Goal: Task Accomplishment & Management: Use online tool/utility

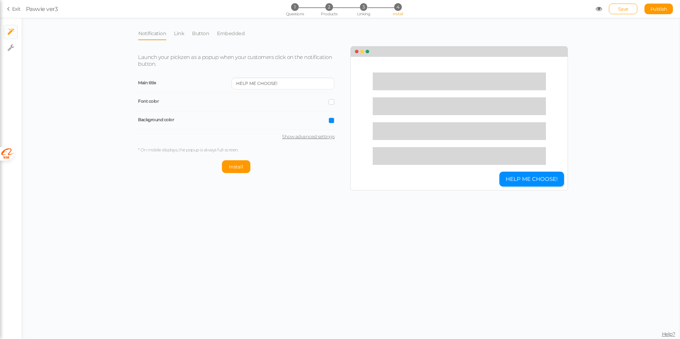
click at [19, 7] on link "Exit" at bounding box center [14, 8] width 14 height 7
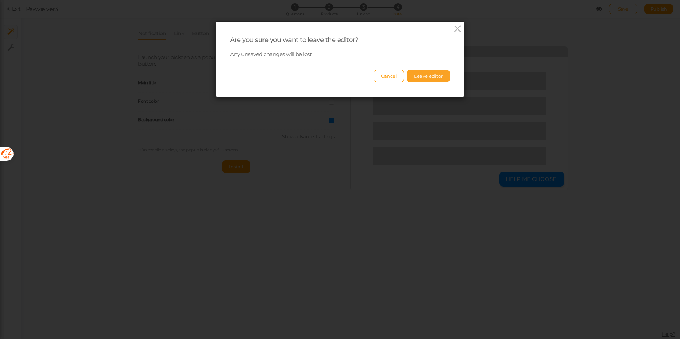
click at [421, 74] on button "Leave editor" at bounding box center [428, 76] width 43 height 13
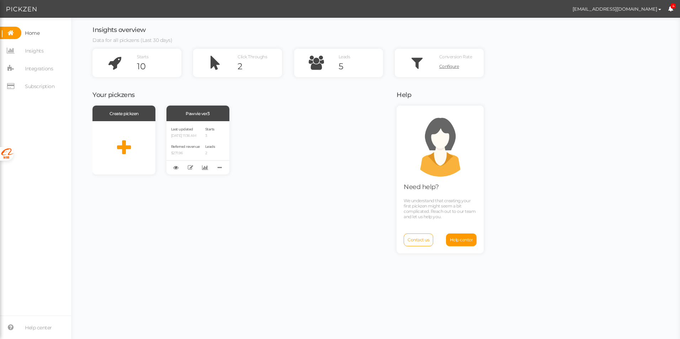
click at [356, 23] on div "Insights overview Data for all pickzens (Last 30 days) Starts 10 Click Throughs…" at bounding box center [287, 175] width 391 height 314
click at [204, 172] on link at bounding box center [205, 168] width 10 height 10
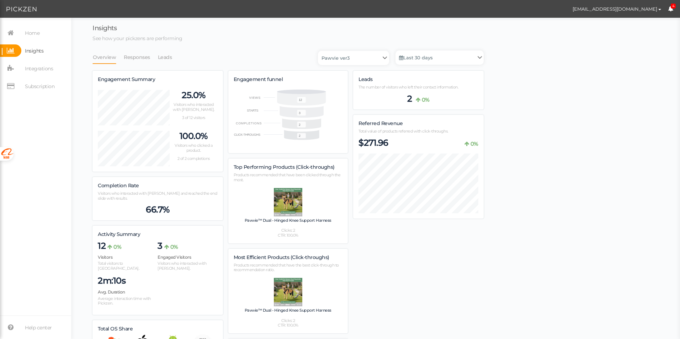
scroll to position [441, 391]
click at [144, 56] on link "Responses" at bounding box center [136, 58] width 27 height 14
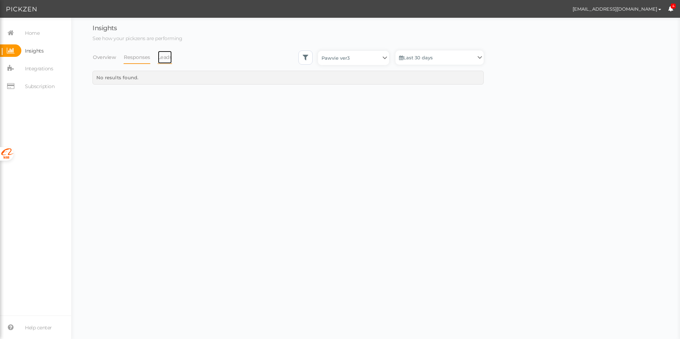
click at [164, 60] on link "Leads" at bounding box center [165, 58] width 15 height 14
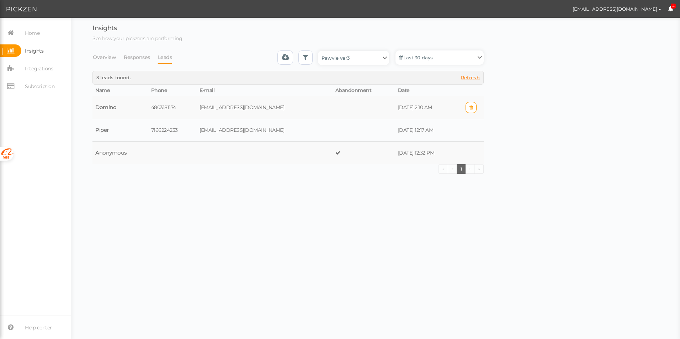
click at [98, 105] on td "Domino" at bounding box center [120, 107] width 56 height 23
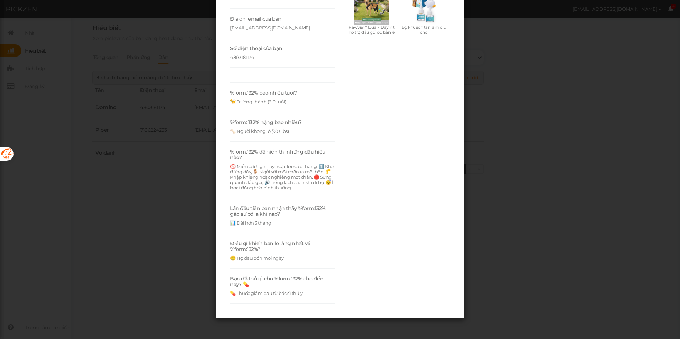
scroll to position [118, 0]
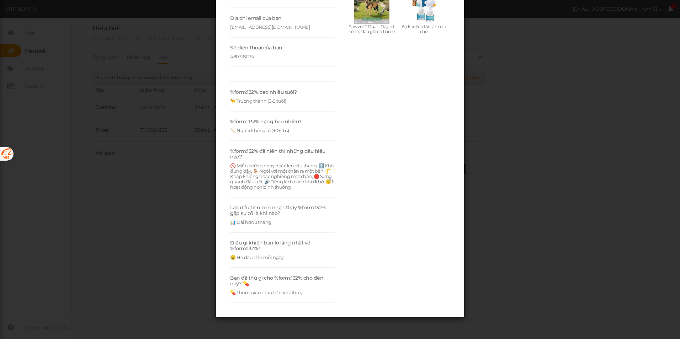
click at [178, 258] on div "Lead Details Responses Pawvie "ĐƯỢC BÁC SĨ THÚ Y TIN TƯỞNG" GIẢM 50% NẸP CHÂN C…" at bounding box center [340, 169] width 680 height 339
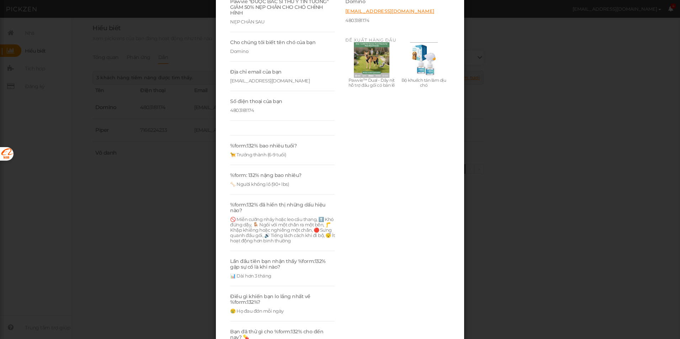
scroll to position [12, 0]
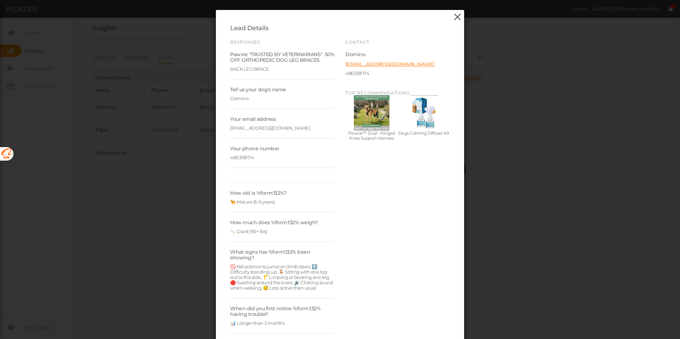
click at [459, 19] on icon at bounding box center [457, 17] width 10 height 11
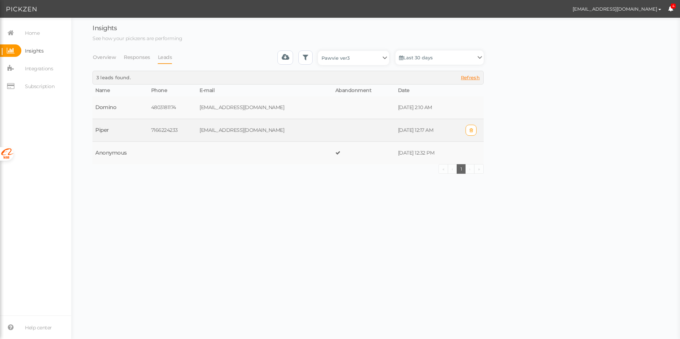
click at [108, 129] on td "Piper" at bounding box center [120, 130] width 56 height 23
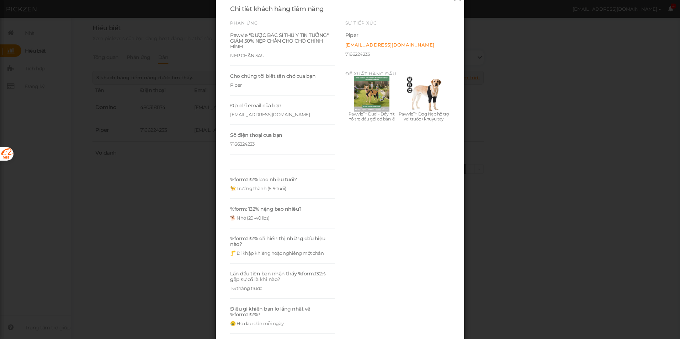
scroll to position [0, 0]
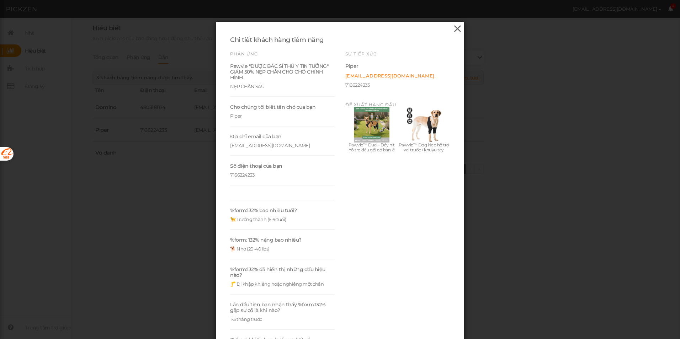
click at [456, 29] on icon at bounding box center [457, 28] width 10 height 11
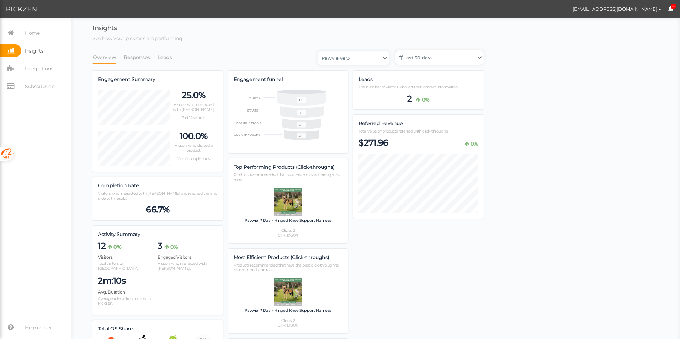
scroll to position [441, 391]
click at [164, 58] on link "Leads" at bounding box center [165, 58] width 15 height 14
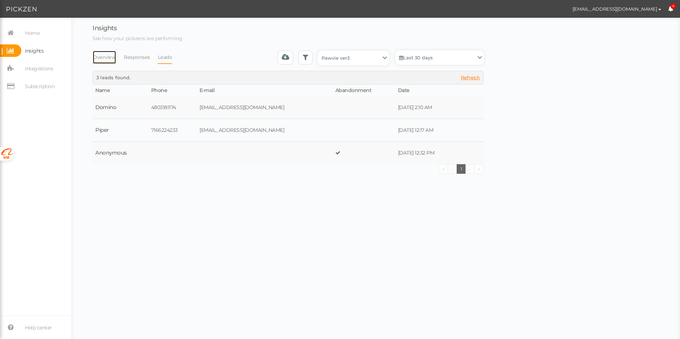
click at [99, 60] on link "Overview" at bounding box center [104, 58] width 24 height 14
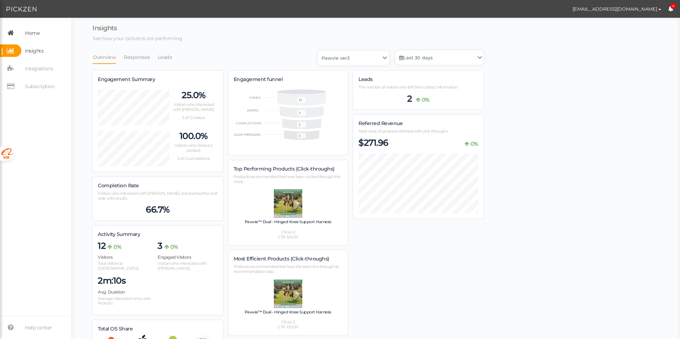
scroll to position [443, 391]
click at [37, 32] on span "Home" at bounding box center [32, 32] width 15 height 11
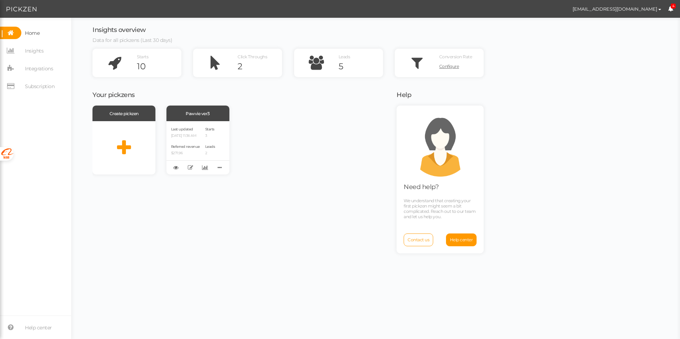
click at [313, 166] on div "Create pickzen Pawvie ver3 Last updated 09/26/2025 11:36 AM Referred revenue $2…" at bounding box center [239, 140] width 295 height 69
click at [116, 64] on icon at bounding box center [114, 63] width 44 height 28
click at [114, 71] on icon at bounding box center [114, 63] width 44 height 28
click at [324, 148] on div "Create pickzen Pawvie ver3 Last updated 09/26/2025 11:36 AM Referred revenue $2…" at bounding box center [239, 140] width 295 height 69
click at [335, 138] on div "Create pickzen Pawvie ver3 Last updated [DATE] 11:36 AM Referred revenue $271.9…" at bounding box center [239, 140] width 295 height 69
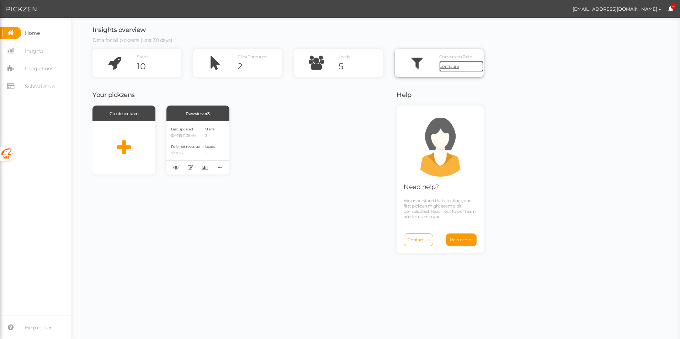
click at [449, 67] on span "Configure" at bounding box center [449, 66] width 20 height 5
click at [192, 169] on icon at bounding box center [190, 167] width 5 height 5
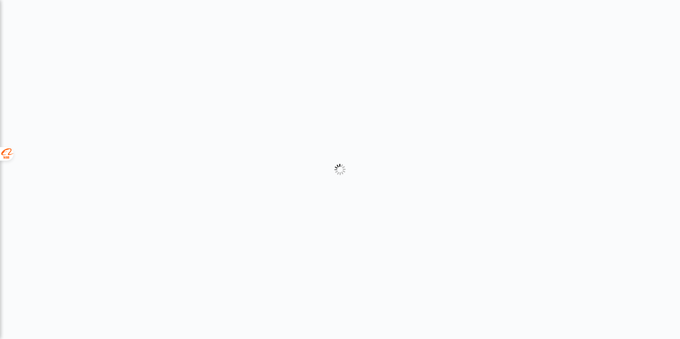
select select "2"
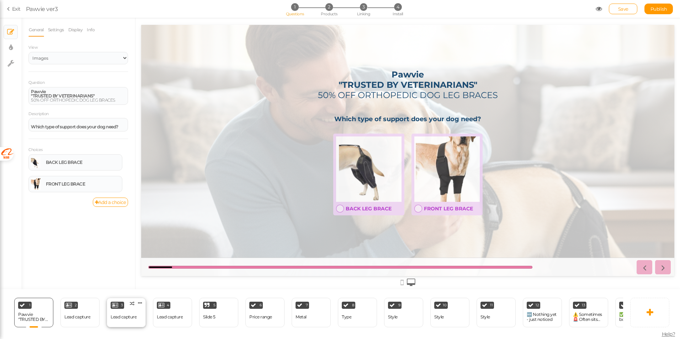
click at [129, 319] on div "Lead capture" at bounding box center [124, 317] width 26 height 12
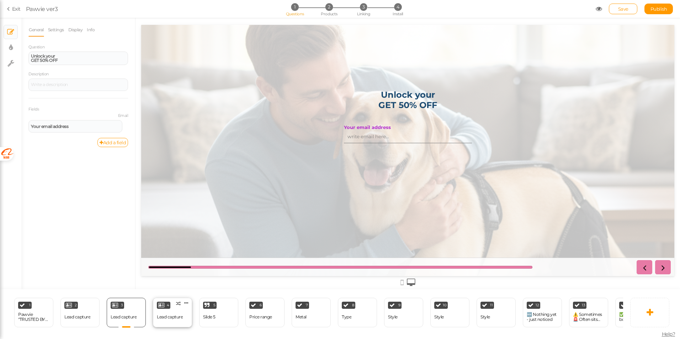
click at [182, 315] on div "Lead capture" at bounding box center [170, 317] width 26 height 5
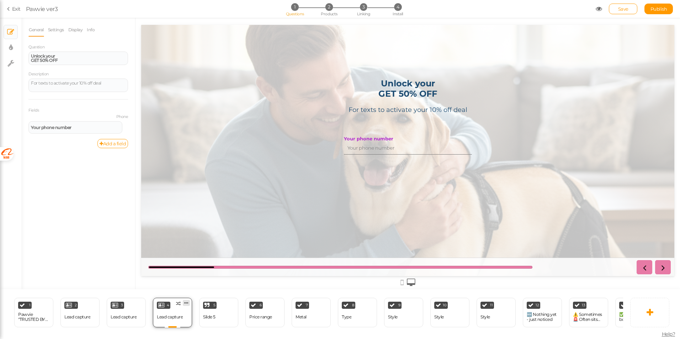
click at [188, 301] on icon at bounding box center [186, 303] width 4 height 5
click at [174, 315] on span "Delete" at bounding box center [172, 316] width 13 height 5
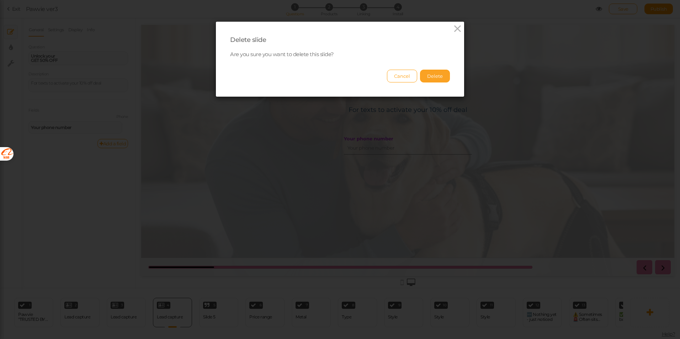
click at [422, 72] on button "Delete" at bounding box center [435, 76] width 30 height 13
select select "2"
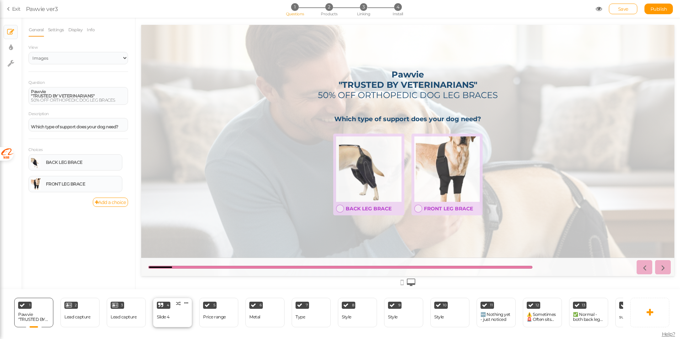
click at [182, 317] on div "4 Slide 4 × Define the conditions to show this slide. Clone Change type Delete" at bounding box center [172, 313] width 39 height 30
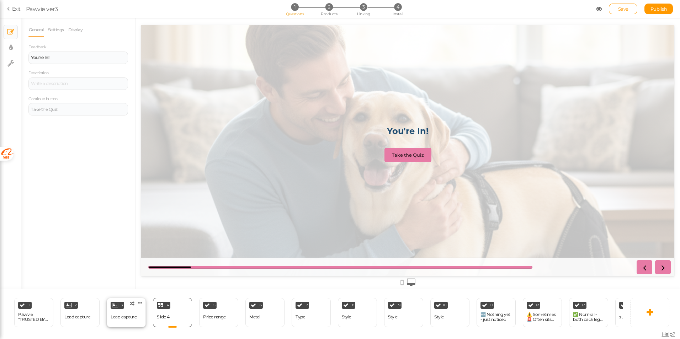
click at [125, 321] on div "3 Lead capture × Define the conditions to show this slide. Clone Change type De…" at bounding box center [126, 313] width 39 height 30
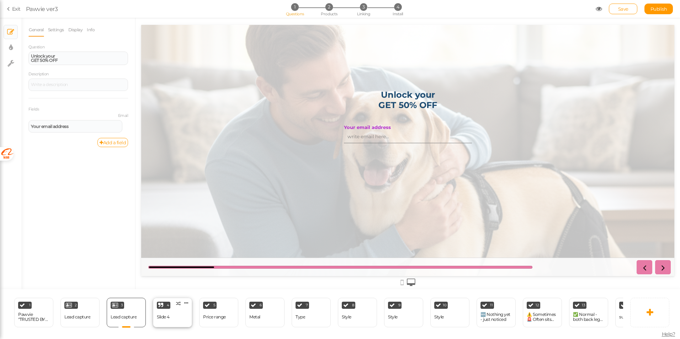
click at [178, 321] on div "4 Slide 4 × Define the conditions to show this slide. Clone Change type Delete" at bounding box center [172, 313] width 39 height 30
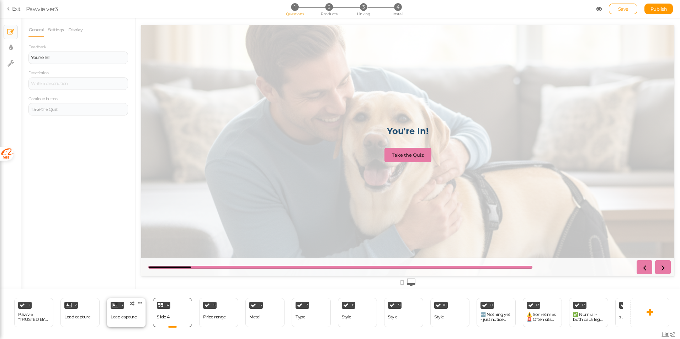
click at [132, 318] on div "Lead capture" at bounding box center [124, 317] width 26 height 12
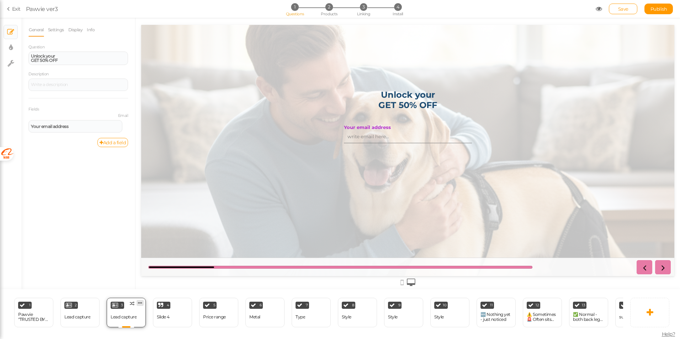
click at [140, 302] on icon at bounding box center [140, 303] width 4 height 5
click at [132, 314] on span "Delete" at bounding box center [126, 316] width 13 height 5
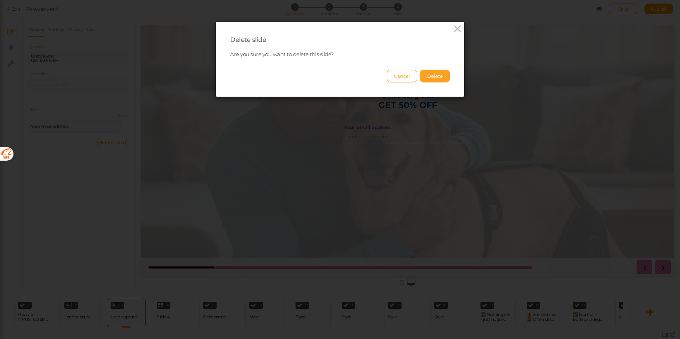
click at [434, 76] on button "Delete" at bounding box center [435, 76] width 30 height 13
select select "2"
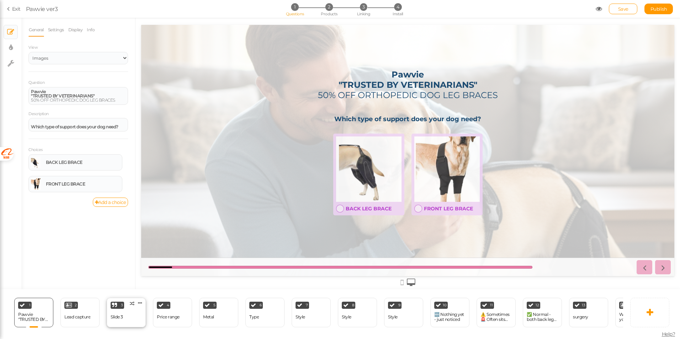
click at [119, 319] on div "Slide 3" at bounding box center [117, 317] width 12 height 12
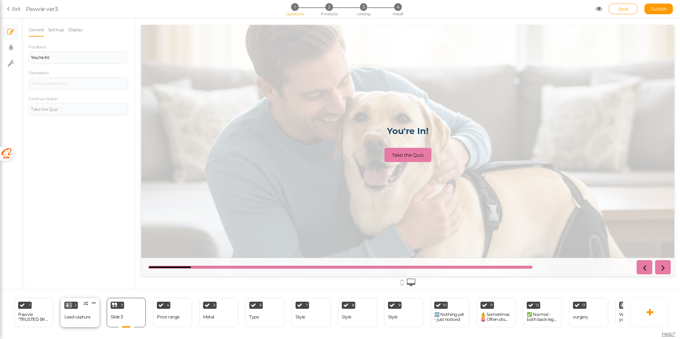
click at [91, 313] on div "2 Lead capture × Define the conditions to show this slide. Clone Change type De…" at bounding box center [79, 313] width 39 height 30
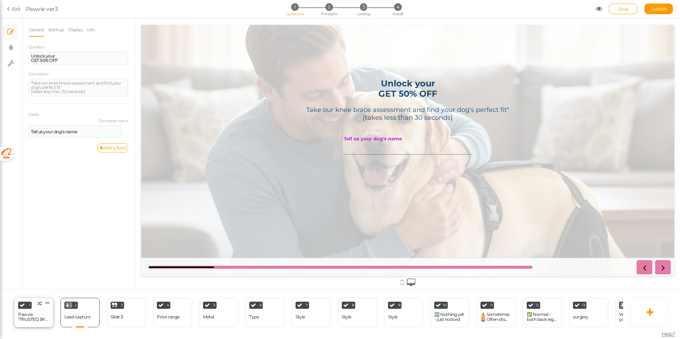
click at [43, 316] on div "Pawvie "TRUSTED BY VETERINARIANS" 50% OFF ORTHOPEDIC DOG LEG BRACES" at bounding box center [33, 317] width 31 height 10
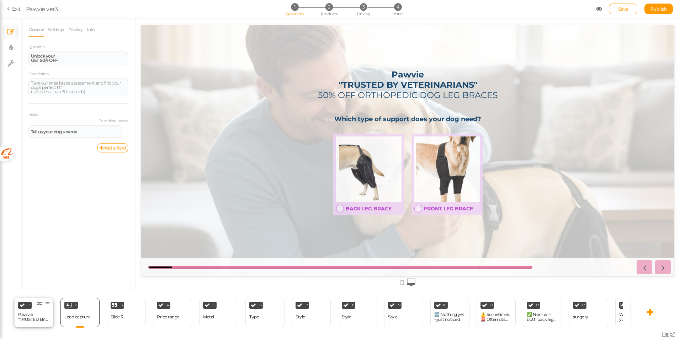
select select "2"
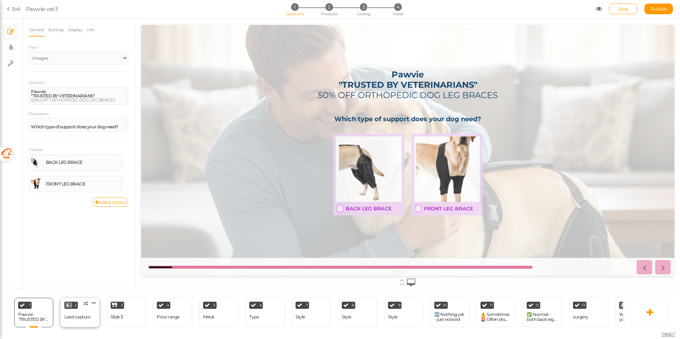
click at [85, 316] on div "Lead capture" at bounding box center [77, 317] width 26 height 5
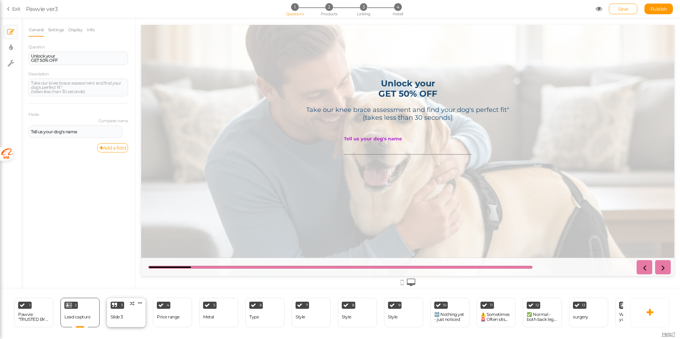
click at [124, 314] on div "3 Slide 3 × Define the conditions to show this slide. Clone Change type Delete" at bounding box center [126, 313] width 39 height 30
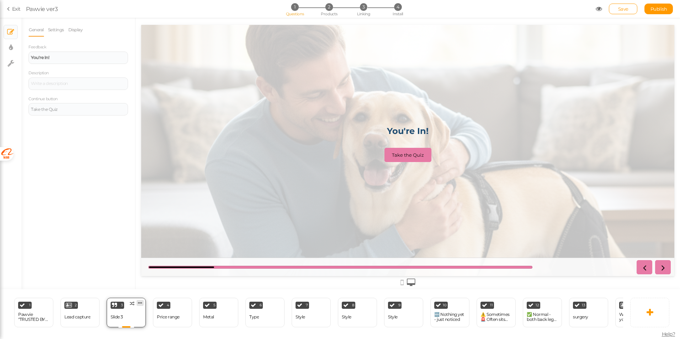
click at [142, 302] on icon at bounding box center [140, 303] width 4 height 5
click at [132, 314] on span "Delete" at bounding box center [126, 316] width 13 height 5
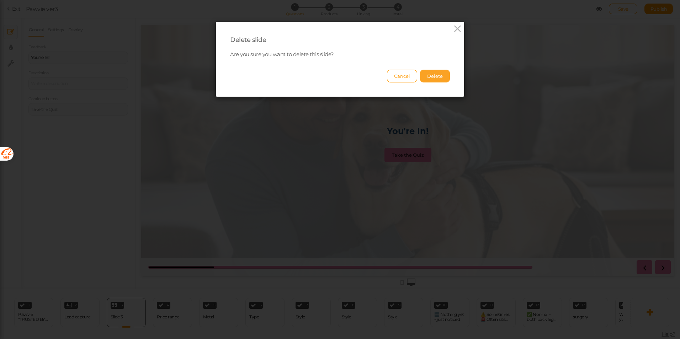
click at [432, 76] on button "Delete" at bounding box center [435, 76] width 30 height 13
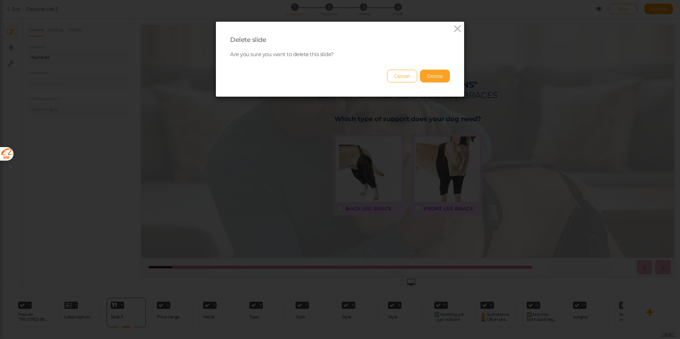
select select "2"
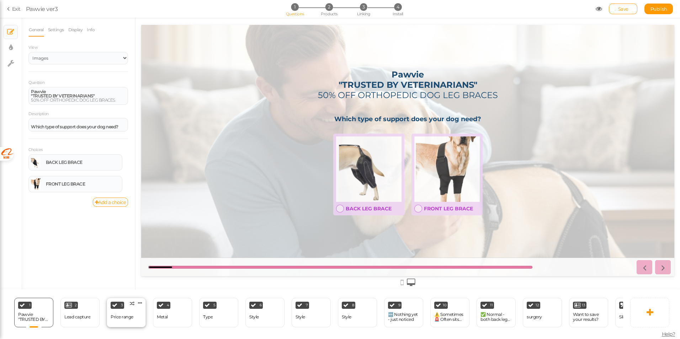
click at [123, 316] on div "Price range" at bounding box center [122, 317] width 23 height 5
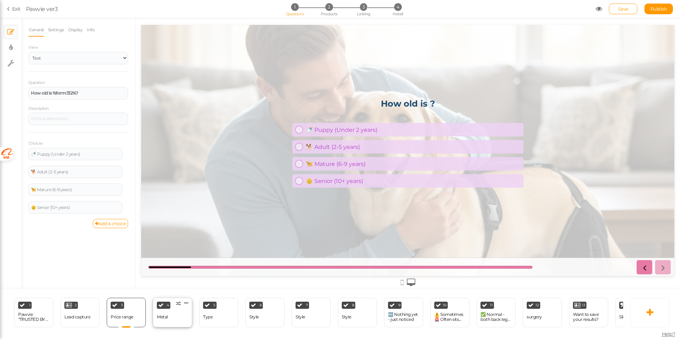
click at [181, 319] on div "4 Metal × Define the conditions to show this slide. Clone Change type Delete" at bounding box center [172, 313] width 39 height 30
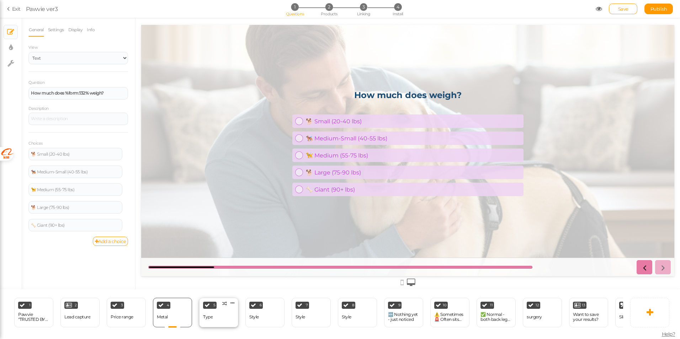
click at [216, 327] on div at bounding box center [219, 327] width 16 height 1
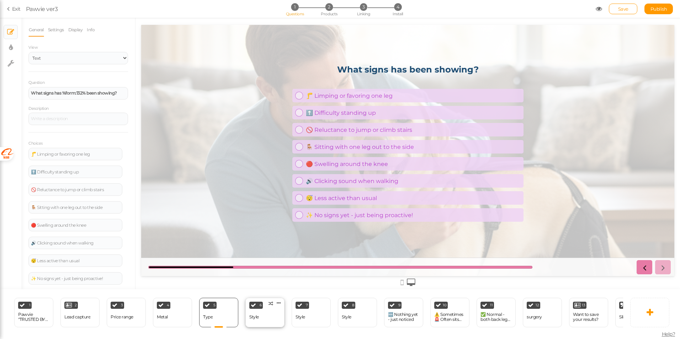
click at [265, 317] on div "6 Style × Define the conditions to show this slide. Clone Change type Delete" at bounding box center [264, 313] width 39 height 30
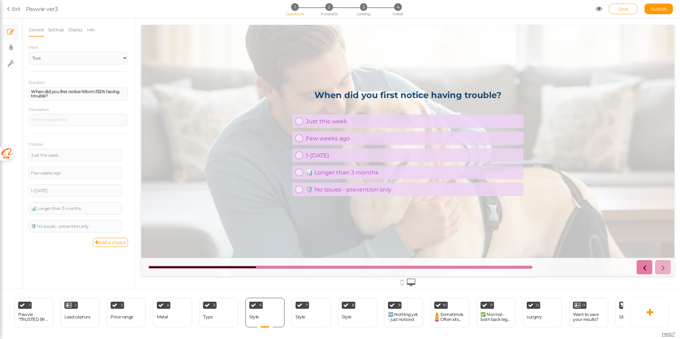
click at [634, 11] on link "Save" at bounding box center [623, 9] width 28 height 11
click at [560, 8] on span "Pawvie ver3" at bounding box center [311, 9] width 570 height 9
click at [655, 11] on span "Publish" at bounding box center [659, 9] width 17 height 6
